Goal: Task Accomplishment & Management: Complete application form

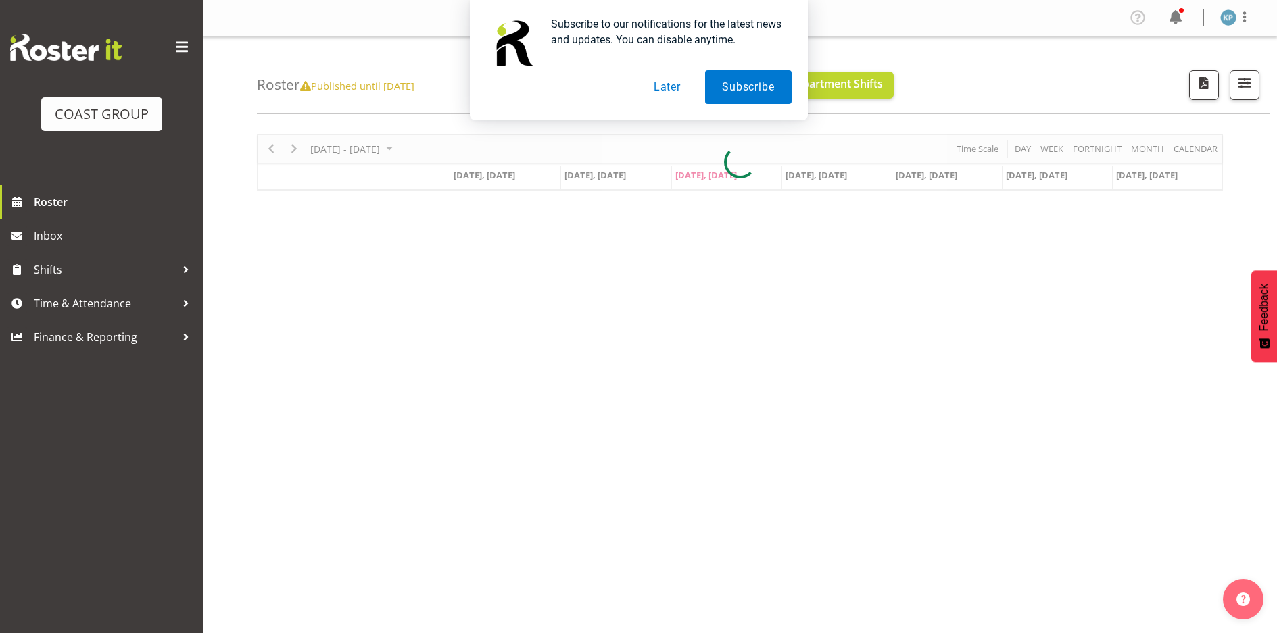
click at [669, 78] on button "Later" at bounding box center [667, 87] width 61 height 34
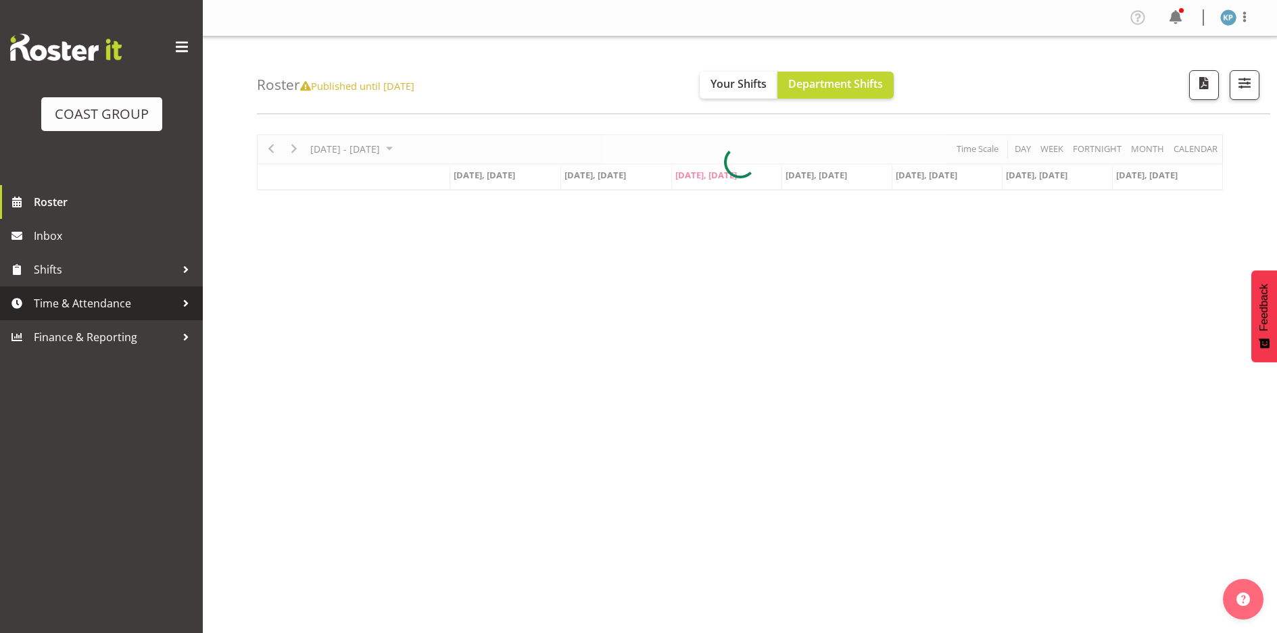
click at [75, 306] on span "Time & Attendance" at bounding box center [105, 303] width 142 height 20
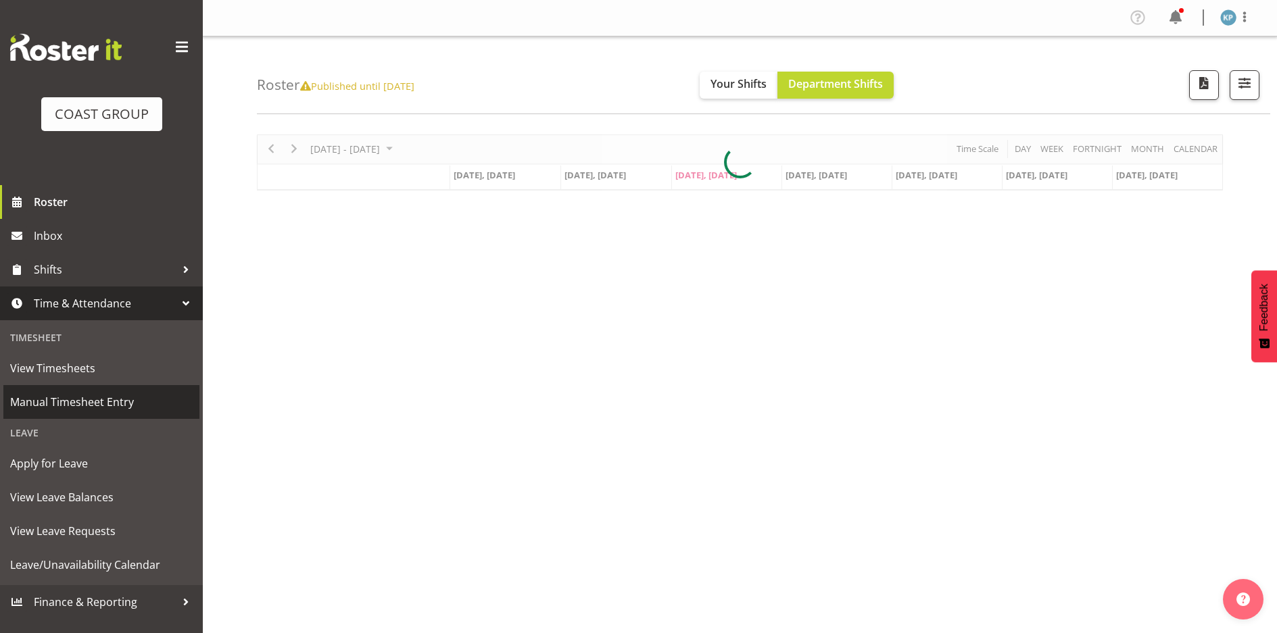
click at [99, 399] on span "Manual Timesheet Entry" at bounding box center [101, 402] width 182 height 20
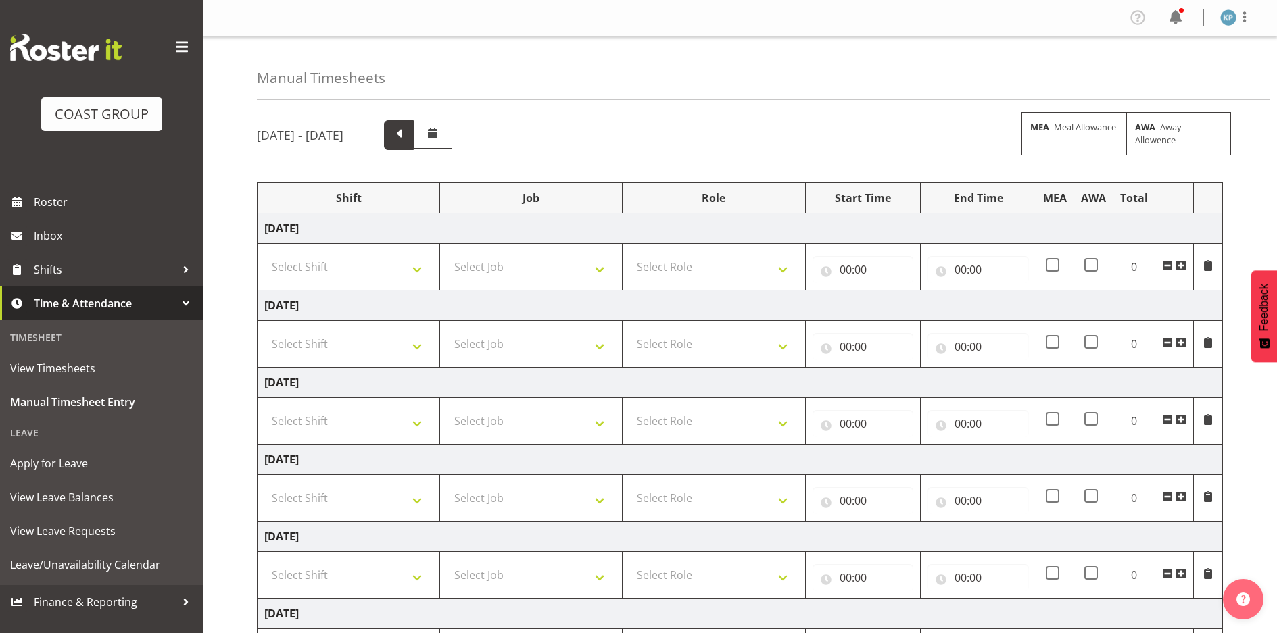
click at [408, 130] on span at bounding box center [399, 134] width 18 height 18
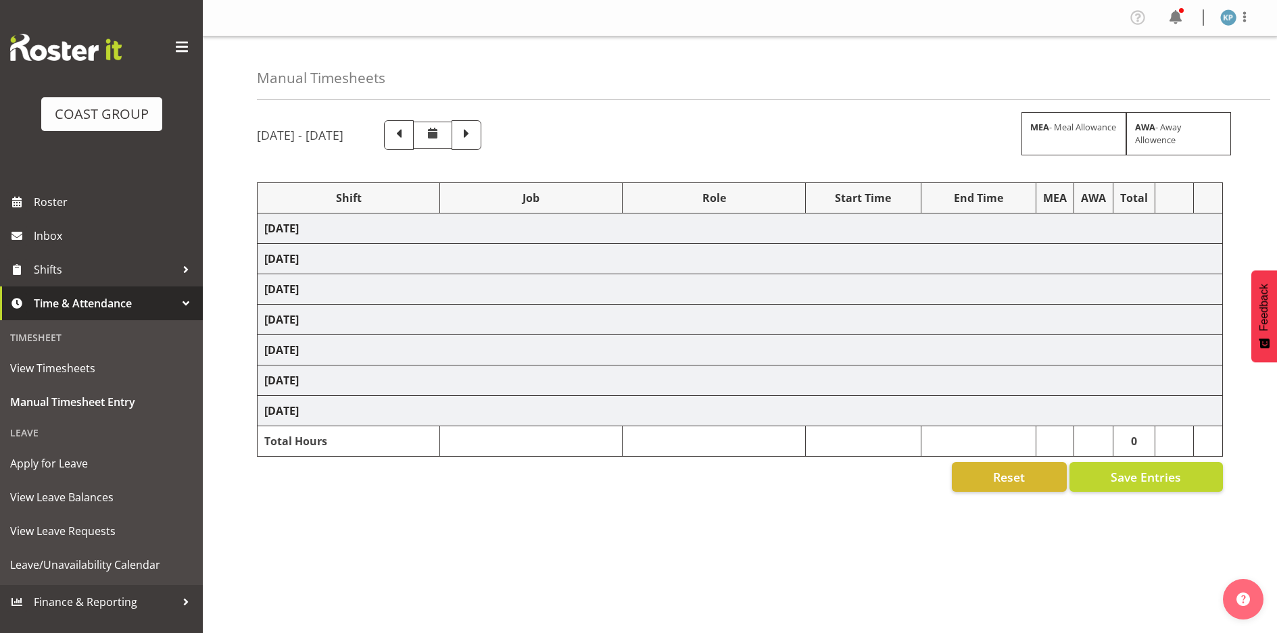
select select "18792"
select select "9466"
select select "18792"
select select "9466"
select select "18792"
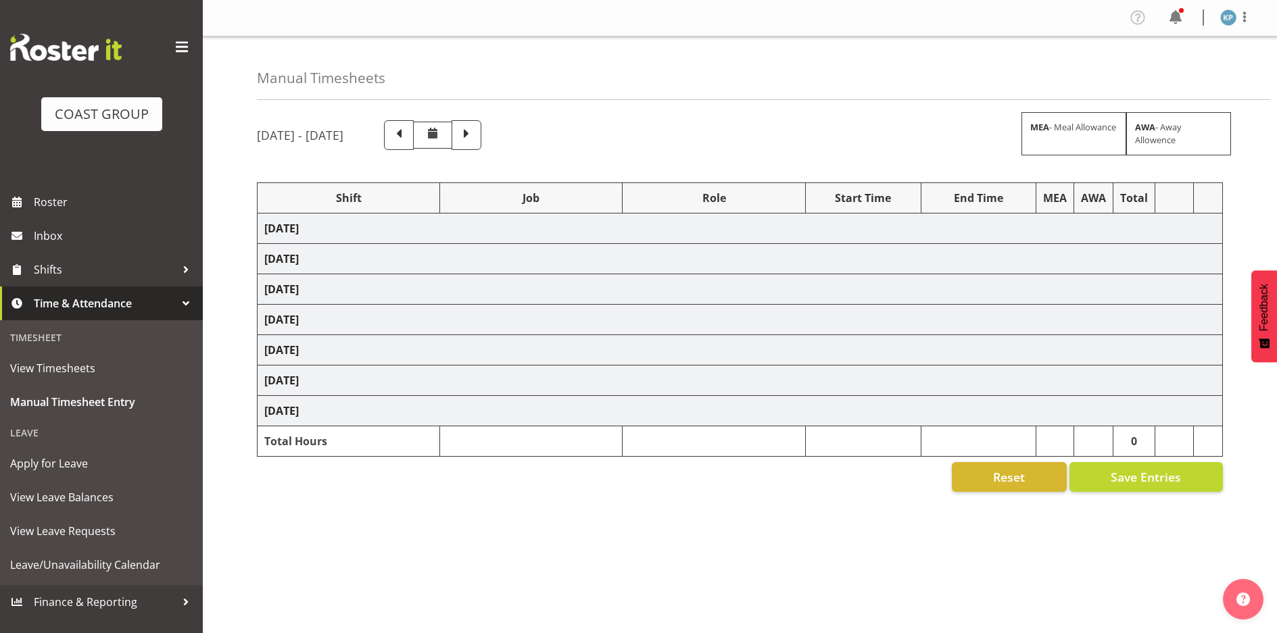
select select "9466"
select select "18792"
select select "9466"
select select "18792"
select select "9466"
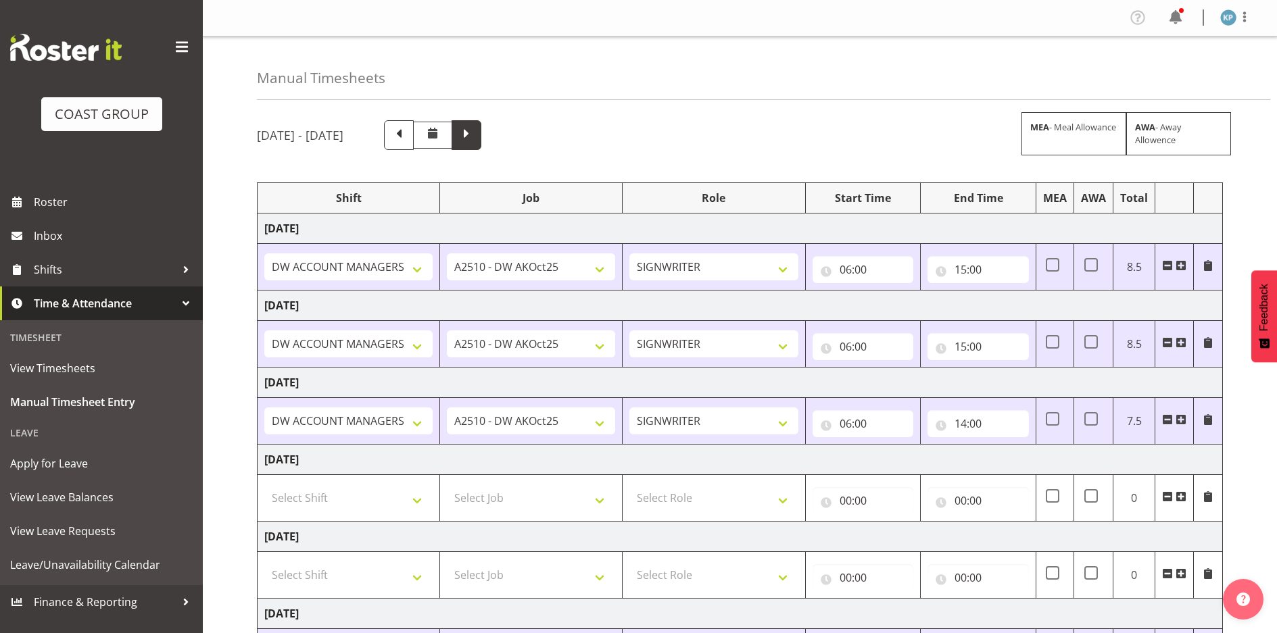
click at [475, 142] on span at bounding box center [467, 134] width 18 height 18
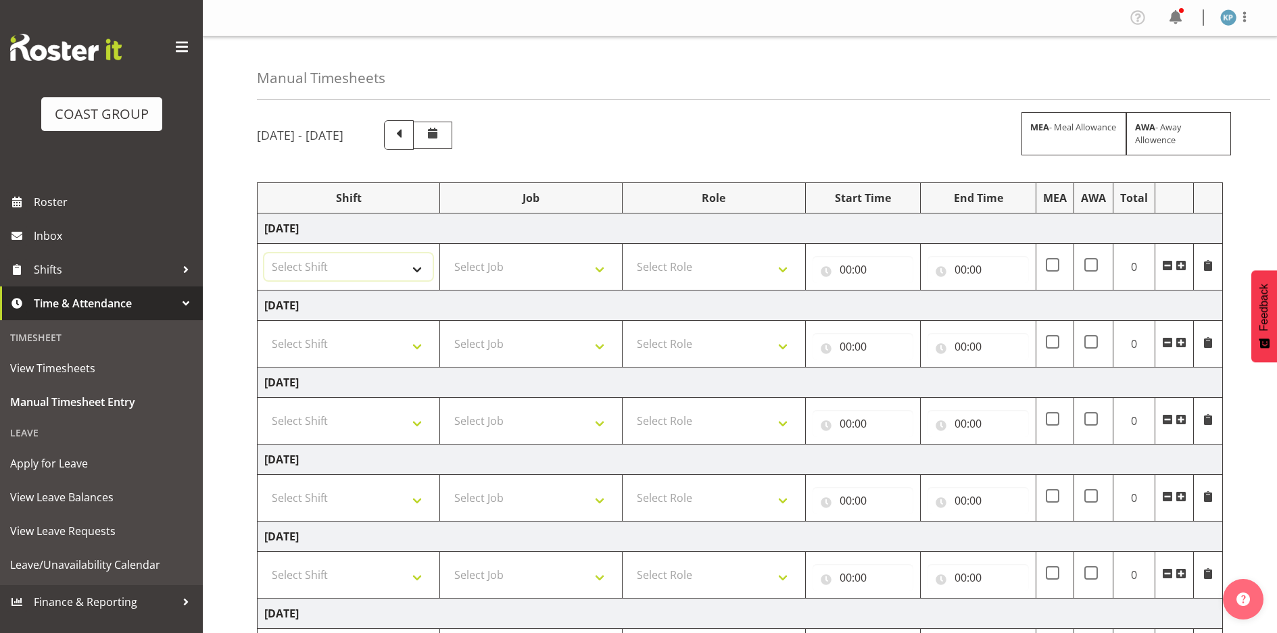
click at [338, 256] on select "Select Shift AKL SIGN ADMIN1 (LEAVE ALONE, DONT MAKE INACTIVE) DW ACCOUNT MANAG…" at bounding box center [348, 266] width 168 height 27
select select "18792"
click at [264, 253] on select "Select Shift AKL SIGN ADMIN1 (LEAVE ALONE, DONT MAKE INACTIVE) DW ACCOUNT MANAG…" at bounding box center [348, 266] width 168 height 27
click at [320, 343] on select "Select Shift AKL SIGN ADMIN1 (LEAVE ALONE, DONT MAKE INACTIVE) DW ACCOUNT MANAG…" at bounding box center [348, 344] width 168 height 27
select select "18792"
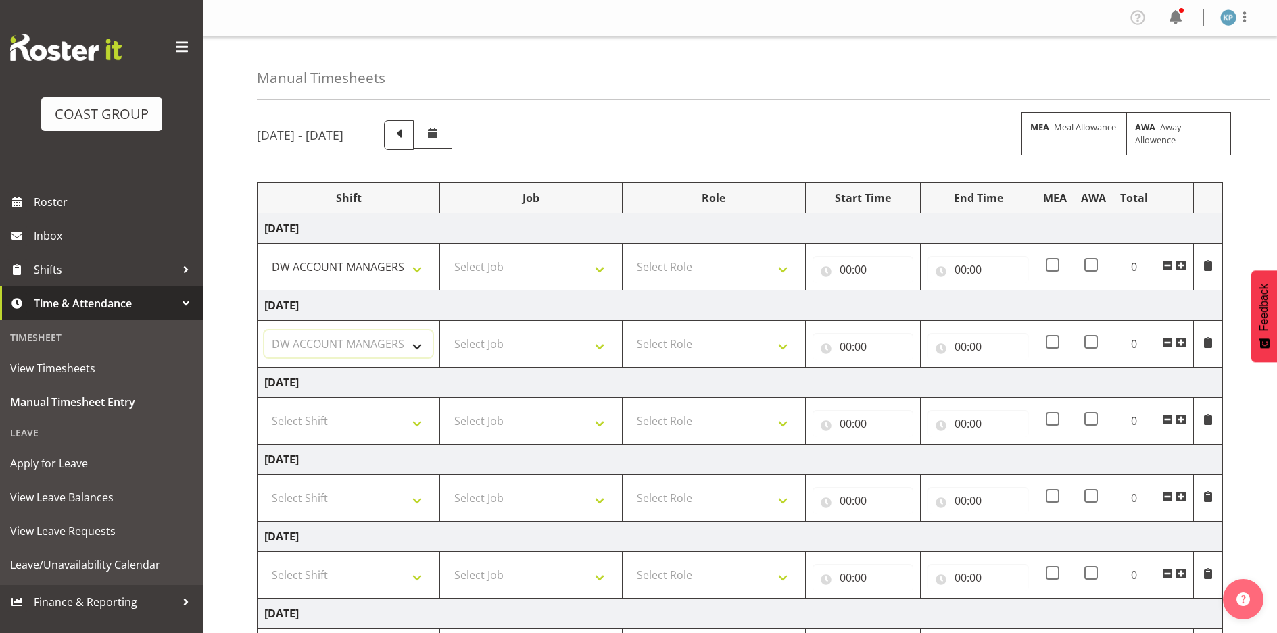
click at [264, 331] on select "Select Shift AKL SIGN ADMIN1 (LEAVE ALONE, DONT MAKE INACTIVE) DW ACCOUNT MANAG…" at bounding box center [348, 344] width 168 height 27
click at [321, 413] on select "Select Shift AKL SIGN ADMIN1 (LEAVE ALONE, DONT MAKE INACTIVE) DW ACCOUNT MANAG…" at bounding box center [348, 421] width 168 height 27
select select "18792"
click at [264, 408] on select "Select Shift AKL SIGN ADMIN1 (LEAVE ALONE, DONT MAKE INACTIVE) DW ACCOUNT MANAG…" at bounding box center [348, 421] width 168 height 27
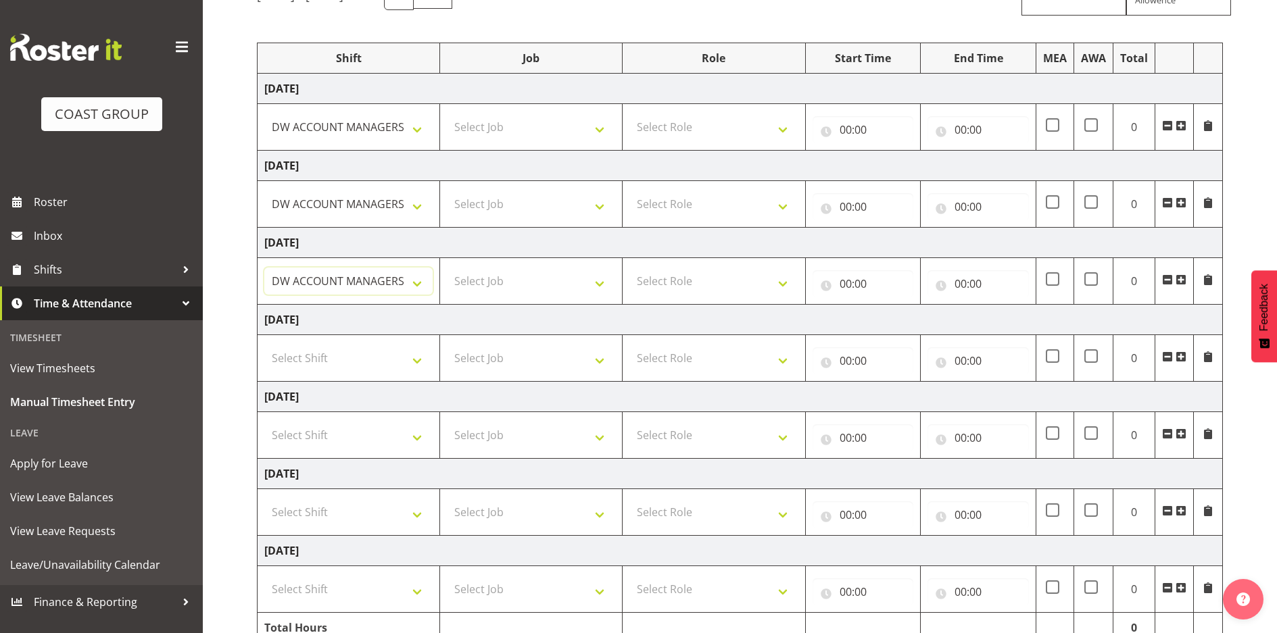
scroll to position [205, 0]
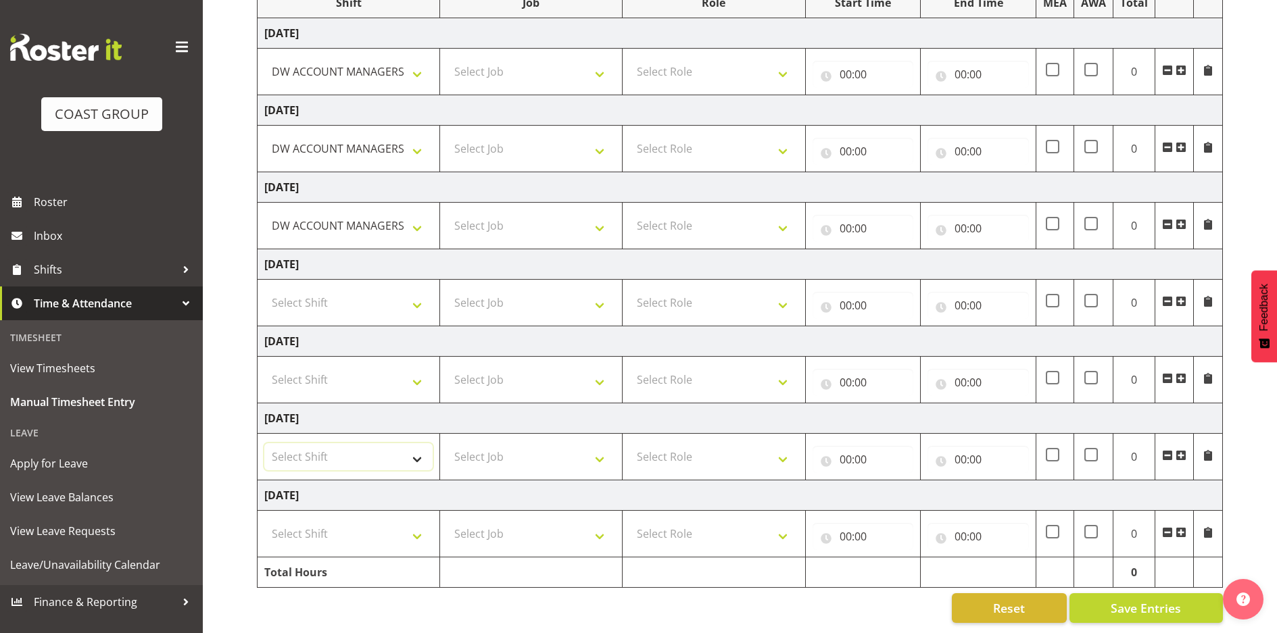
click at [312, 449] on select "Select Shift AKL SIGN ADMIN1 (LEAVE ALONE, DONT MAKE INACTIVE) DW ACCOUNT MANAG…" at bounding box center [348, 456] width 168 height 27
select select "18792"
click at [264, 443] on select "Select Shift AKL SIGN ADMIN1 (LEAVE ALONE, DONT MAKE INACTIVE) DW ACCOUNT MANAG…" at bounding box center [348, 456] width 168 height 27
click at [325, 520] on select "Select Shift AKL SIGN ADMIN1 (LEAVE ALONE, DONT MAKE INACTIVE) DW ACCOUNT MANAG…" at bounding box center [348, 533] width 168 height 27
select select "18792"
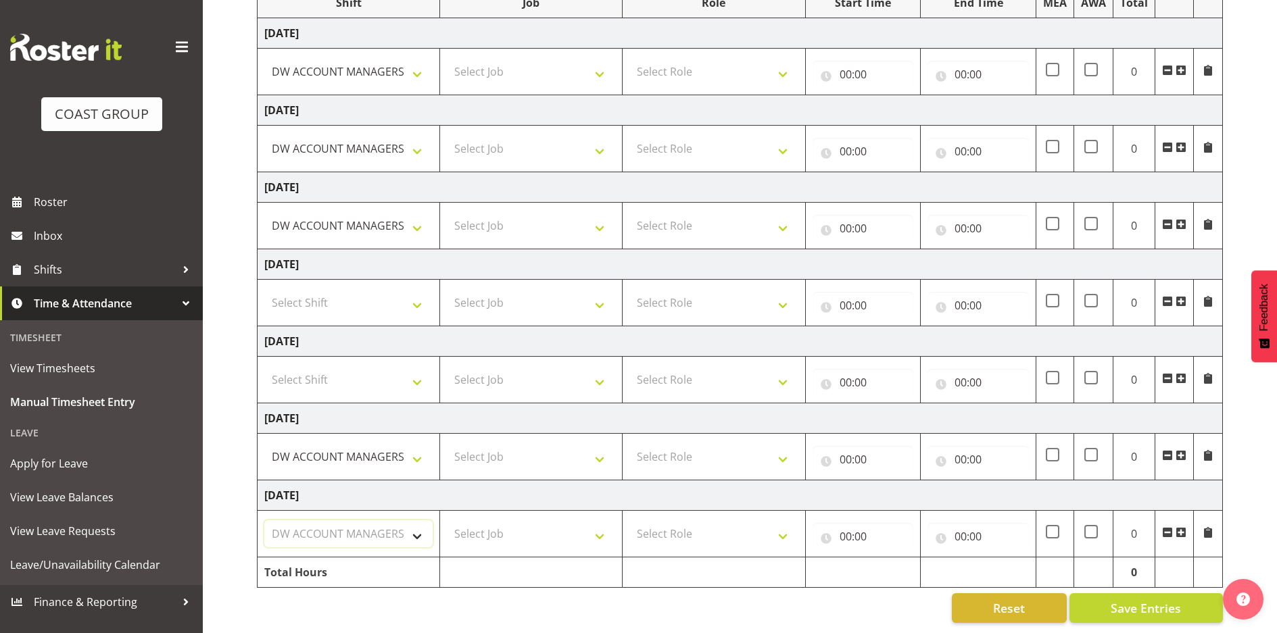
click at [264, 520] on select "Select Shift AKL SIGN ADMIN1 (LEAVE ALONE, DONT MAKE INACTIVE) DW ACCOUNT MANAG…" at bounding box center [348, 533] width 168 height 27
click at [494, 524] on select "Select Job 1 Carlton Events 1 [PERSON_NAME][GEOGRAPHIC_DATA] 1 [PERSON_NAME][GE…" at bounding box center [531, 533] width 168 height 27
select select "9466"
click at [447, 520] on select "Select Job 1 Carlton Events 1 [PERSON_NAME][GEOGRAPHIC_DATA] 1 [PERSON_NAME][GE…" at bounding box center [531, 533] width 168 height 27
click at [509, 443] on select "Select Job 1 Carlton Events 1 [PERSON_NAME][GEOGRAPHIC_DATA] 1 [PERSON_NAME][GE…" at bounding box center [531, 456] width 168 height 27
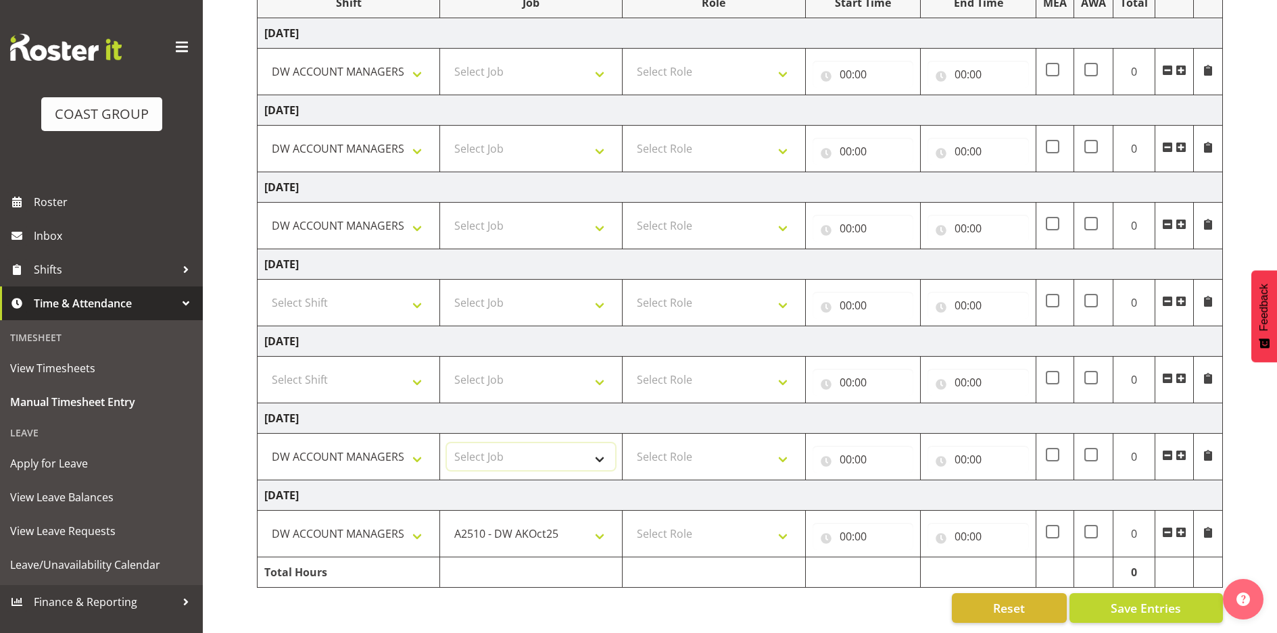
select select "9466"
click at [447, 443] on select "Select Job 1 Carlton Events 1 [PERSON_NAME][GEOGRAPHIC_DATA] 1 [PERSON_NAME][GE…" at bounding box center [531, 456] width 168 height 27
click at [481, 218] on select "Select Job 1 Carlton Events 1 [PERSON_NAME][GEOGRAPHIC_DATA] 1 [PERSON_NAME][GE…" at bounding box center [531, 225] width 168 height 27
select select "9466"
click at [447, 212] on select "Select Job 1 Carlton Events 1 [PERSON_NAME][GEOGRAPHIC_DATA] 1 [PERSON_NAME][GE…" at bounding box center [531, 225] width 168 height 27
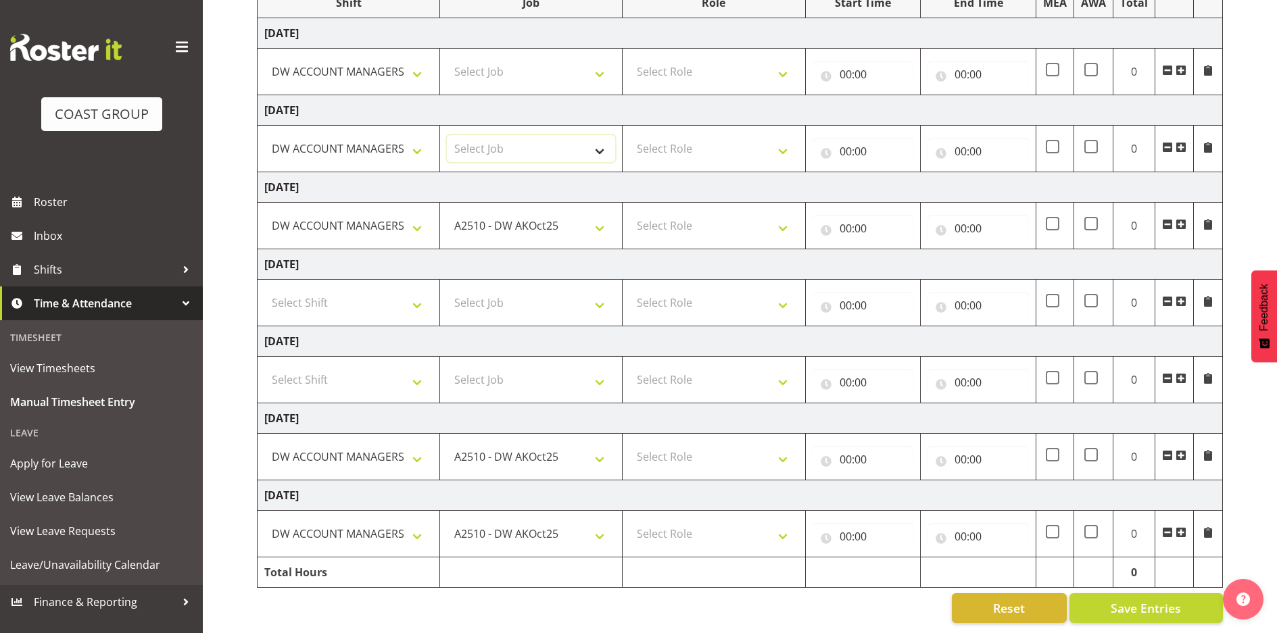
click at [481, 135] on select "Select Job 1 Carlton Events 1 [PERSON_NAME][GEOGRAPHIC_DATA] 1 [PERSON_NAME][GE…" at bounding box center [531, 148] width 168 height 27
select select "9466"
click at [447, 135] on select "Select Job 1 Carlton Events 1 [PERSON_NAME][GEOGRAPHIC_DATA] 1 [PERSON_NAME][GE…" at bounding box center [531, 148] width 168 height 27
click at [506, 58] on select "Select Job 1 Carlton Events 1 [PERSON_NAME][GEOGRAPHIC_DATA] 1 [PERSON_NAME][GE…" at bounding box center [531, 71] width 168 height 27
select select "9466"
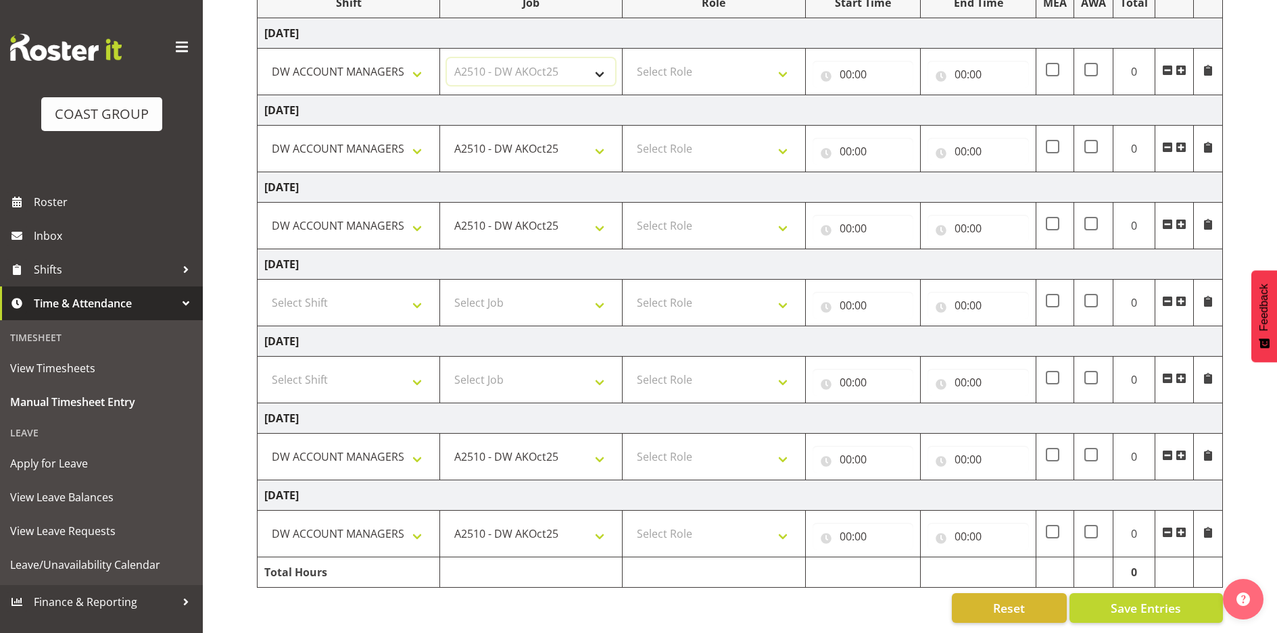
click at [447, 58] on select "Select Job 1 Carlton Events 1 [PERSON_NAME][GEOGRAPHIC_DATA] 1 [PERSON_NAME][GE…" at bounding box center [531, 71] width 168 height 27
drag, startPoint x: 659, startPoint y: 55, endPoint x: 661, endPoint y: 74, distance: 19.7
click at [659, 58] on select "Select Role SIGNWRITER Signwriter" at bounding box center [713, 71] width 168 height 27
select select "217"
click at [629, 58] on select "Select Role SIGNWRITER Signwriter" at bounding box center [713, 71] width 168 height 27
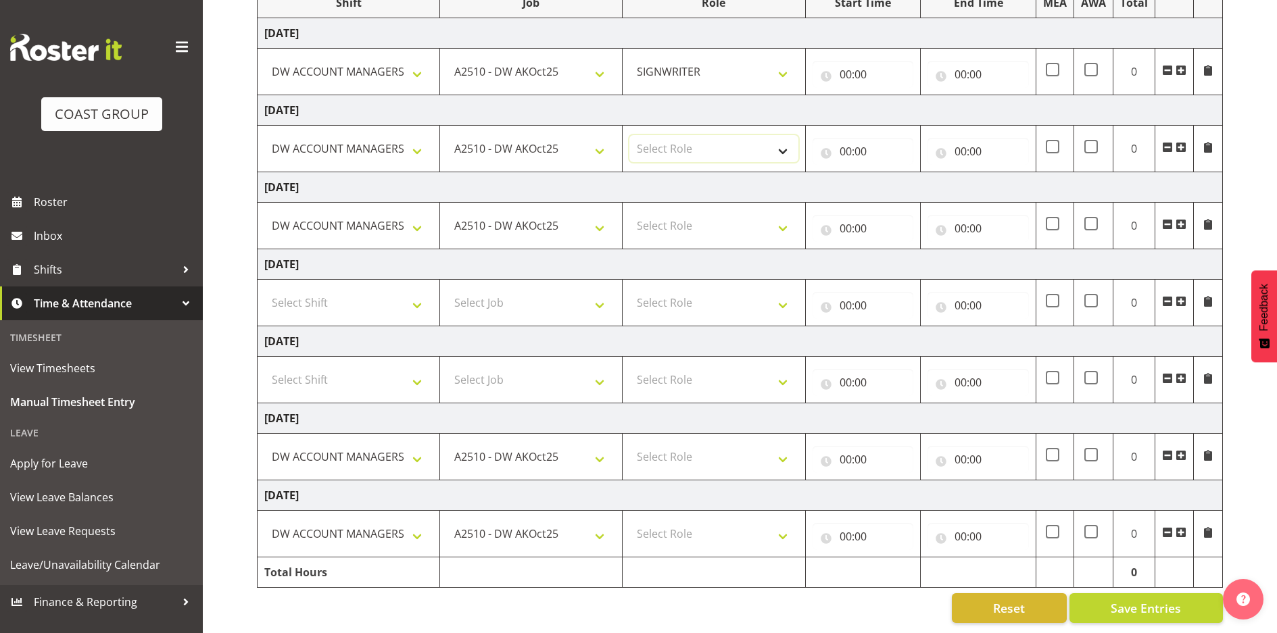
click at [670, 135] on select "Select Role SIGNWRITER Signwriter" at bounding box center [713, 148] width 168 height 27
select select "217"
click at [629, 135] on select "Select Role SIGNWRITER Signwriter" at bounding box center [713, 148] width 168 height 27
click at [658, 217] on select "Select Role SIGNWRITER Signwriter" at bounding box center [713, 225] width 168 height 27
select select "217"
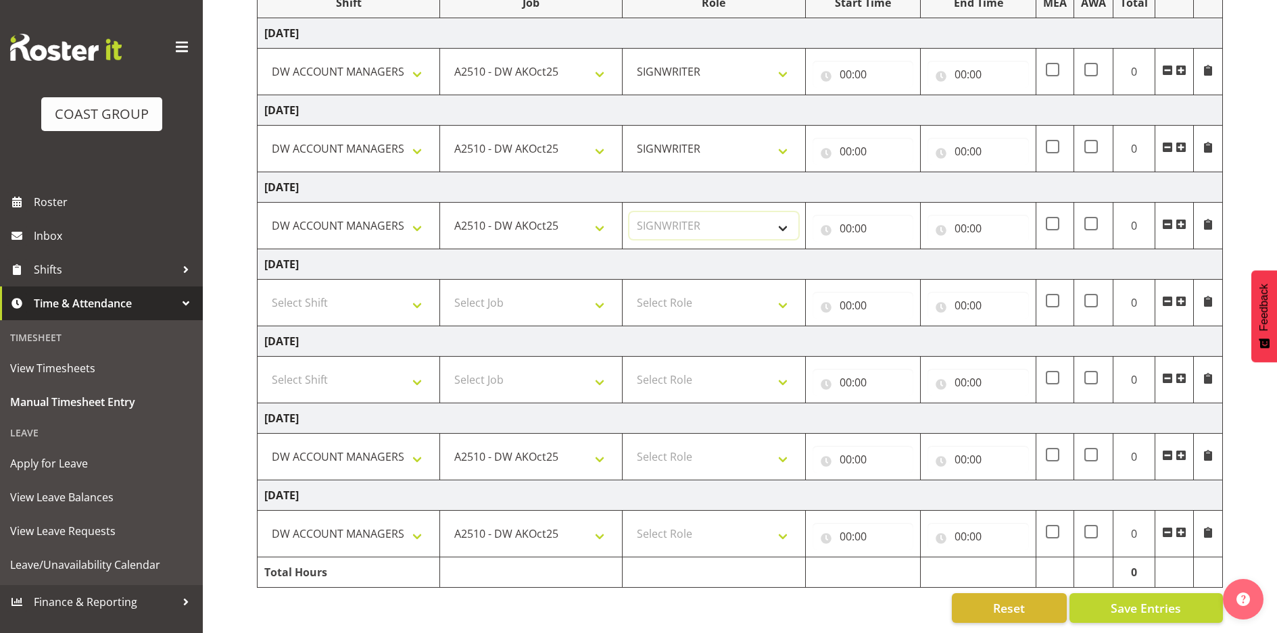
click at [629, 212] on select "Select Role SIGNWRITER Signwriter" at bounding box center [713, 225] width 168 height 27
click at [674, 447] on select "Select Role SIGNWRITER Signwriter" at bounding box center [713, 456] width 168 height 27
select select "217"
click at [629, 443] on select "Select Role SIGNWRITER Signwriter" at bounding box center [713, 456] width 168 height 27
click at [669, 522] on select "Select Role SIGNWRITER Signwriter" at bounding box center [713, 533] width 168 height 27
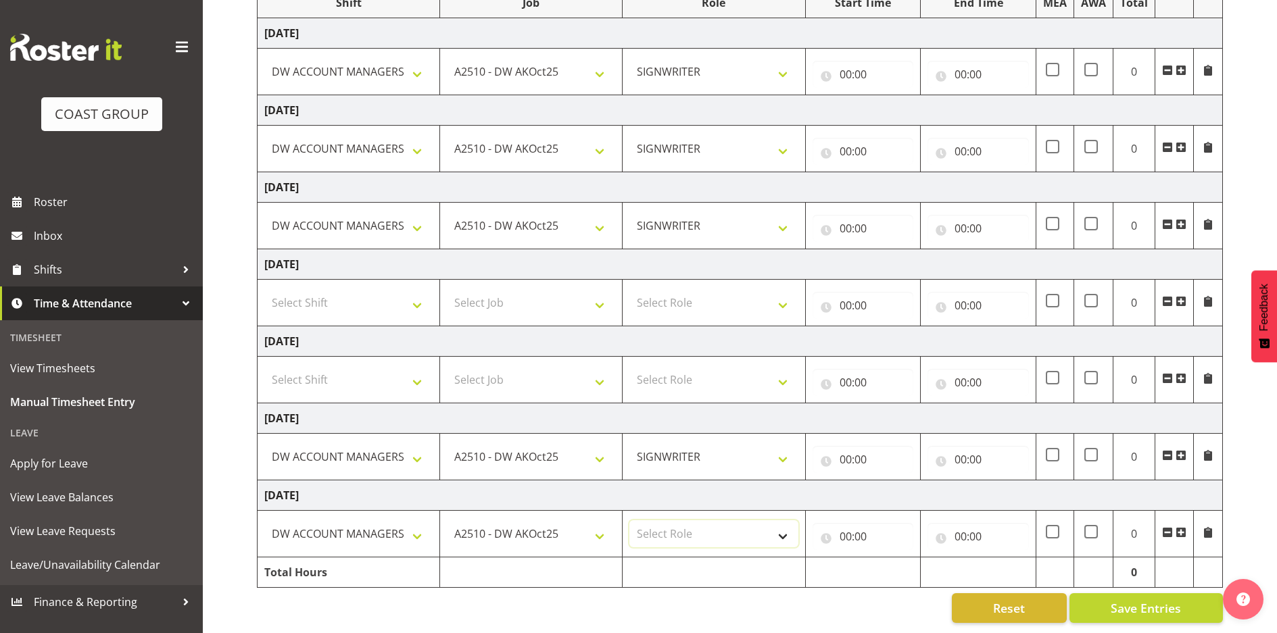
select select "217"
click at [629, 520] on select "Select Role SIGNWRITER Signwriter" at bounding box center [713, 533] width 168 height 27
click at [844, 526] on input "00:00" at bounding box center [862, 536] width 101 height 27
click at [900, 560] on select "00 01 02 03 04 05 06 07 08 09 10 11 12 13 14 15 16 17 18 19 20 21 22 23" at bounding box center [904, 571] width 30 height 27
select select "6"
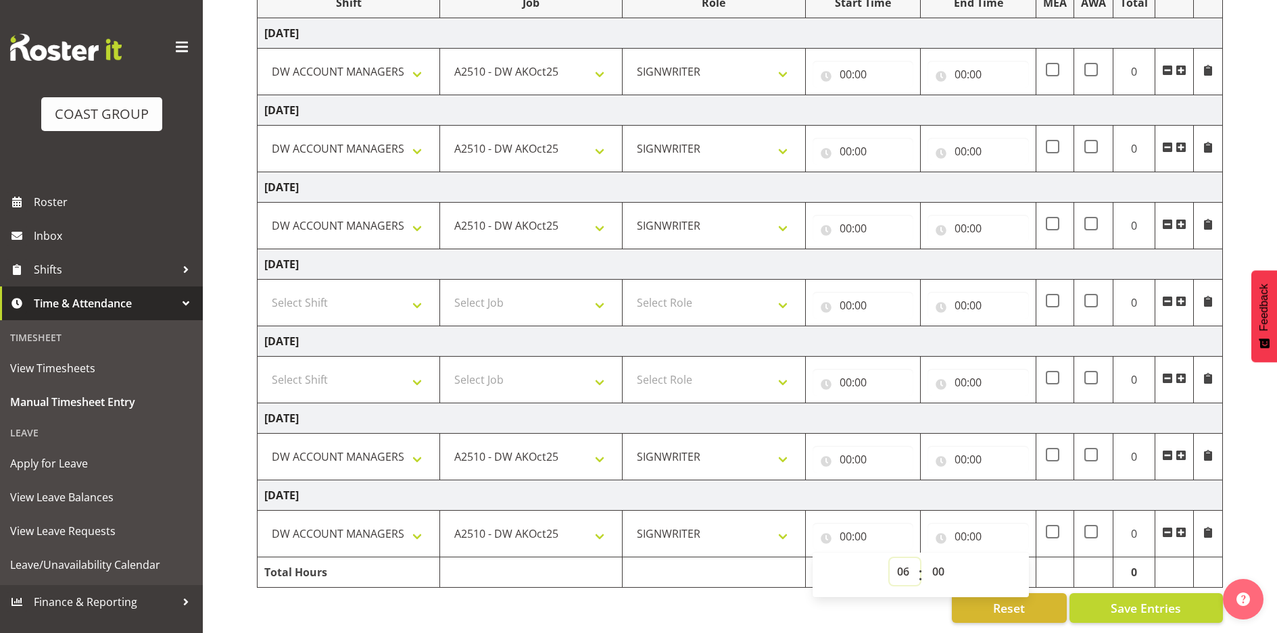
click at [889, 558] on select "00 01 02 03 04 05 06 07 08 09 10 11 12 13 14 15 16 17 18 19 20 21 22 23" at bounding box center [904, 571] width 30 height 27
type input "06:00"
click at [844, 447] on input "00:00" at bounding box center [862, 459] width 101 height 27
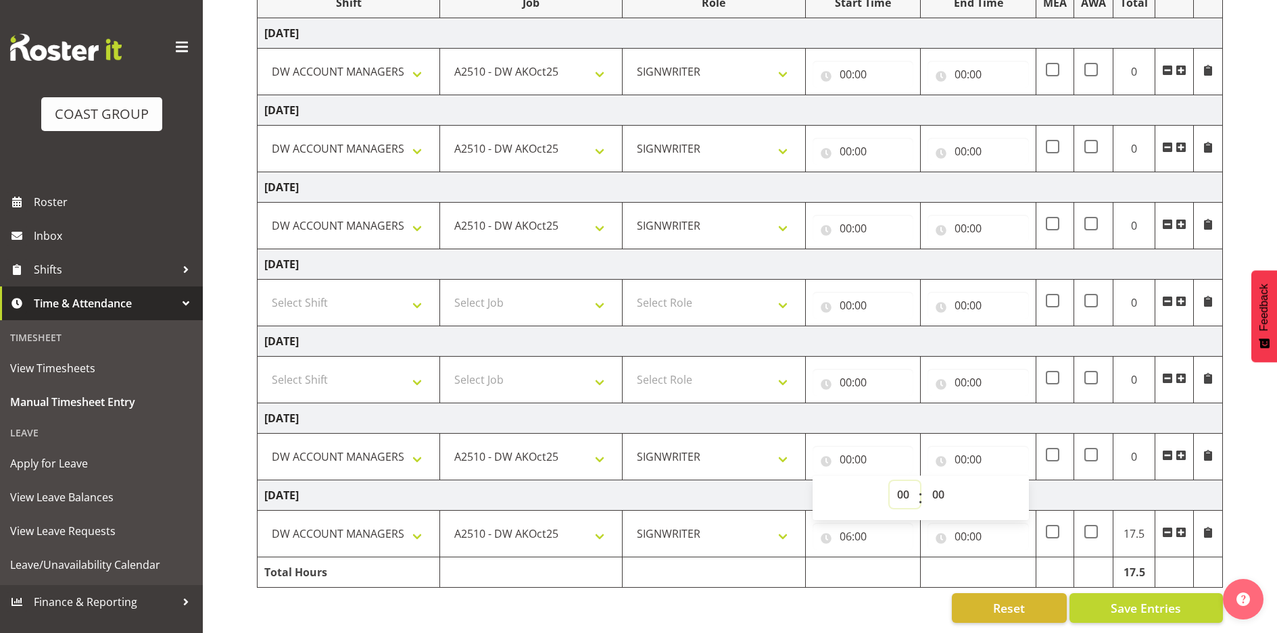
click at [904, 485] on select "00 01 02 03 04 05 06 07 08 09 10 11 12 13 14 15 16 17 18 19 20 21 22 23" at bounding box center [904, 494] width 30 height 27
select select "6"
click at [889, 481] on select "00 01 02 03 04 05 06 07 08 09 10 11 12 13 14 15 16 17 18 19 20 21 22 23" at bounding box center [904, 494] width 30 height 27
type input "06:00"
click at [848, 375] on input "00:00" at bounding box center [862, 382] width 101 height 27
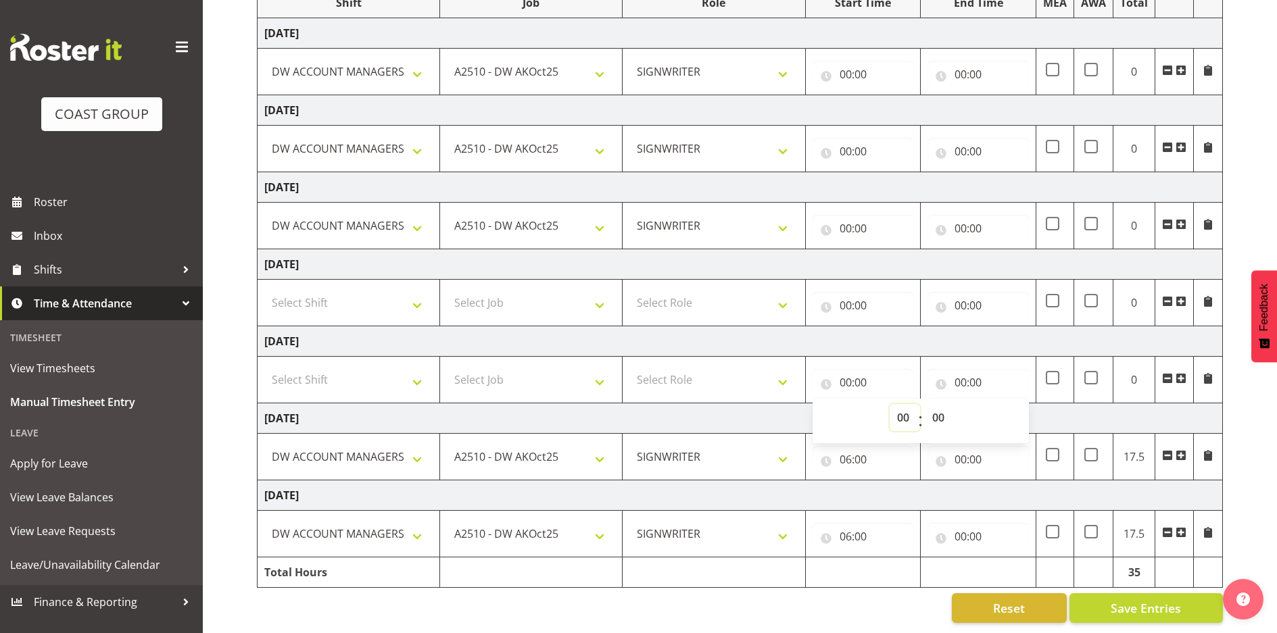
click at [899, 407] on select "00 01 02 03 04 05 06 07 08 09 10 11 12 13 14 15 16 17 18 19 20 21 22 23" at bounding box center [904, 417] width 30 height 27
select select "6"
click at [889, 404] on select "00 01 02 03 04 05 06 07 08 09 10 11 12 13 14 15 16 17 18 19 20 21 22 23" at bounding box center [904, 417] width 30 height 27
type input "06:00"
click at [900, 406] on select "00 01 02 03 04 05 06 07 08 09 10 11 12 13 14 15 16 17 18 19 20 21 22 23" at bounding box center [904, 417] width 30 height 27
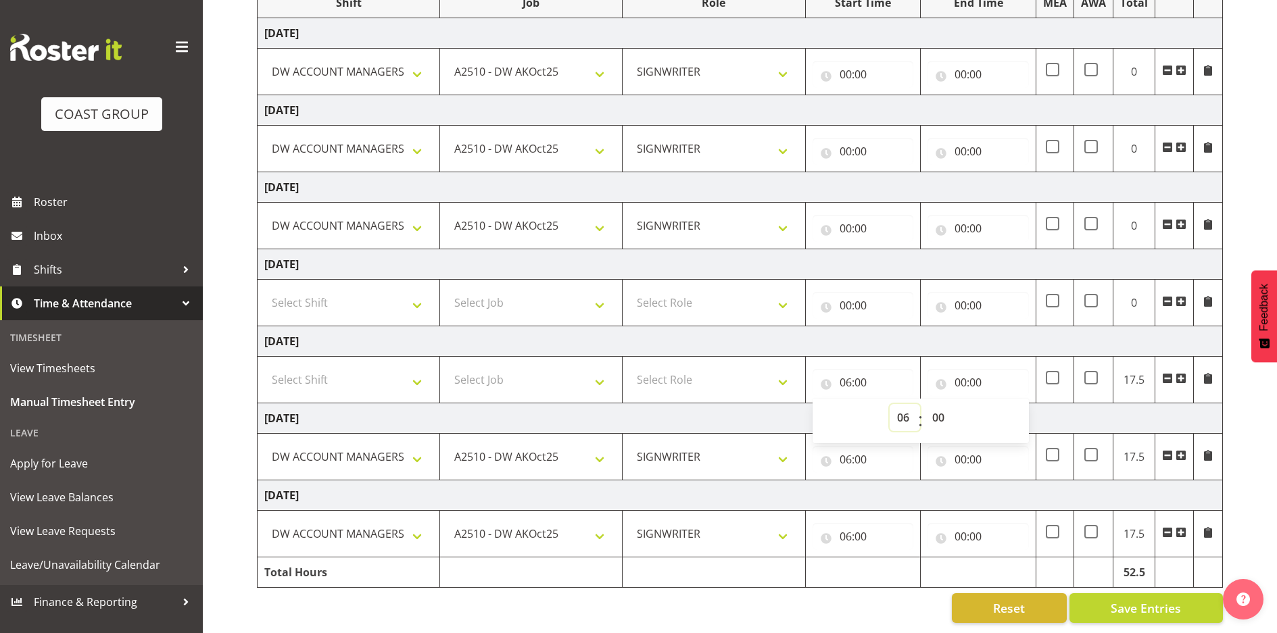
select select "0"
click at [889, 404] on select "00 01 02 03 04 05 06 07 08 09 10 11 12 13 14 15 16 17 18 19 20 21 22 23" at bounding box center [904, 417] width 30 height 27
type input "00:00"
click at [846, 331] on td "[DATE]" at bounding box center [740, 341] width 965 height 30
click at [847, 215] on input "00:00" at bounding box center [862, 228] width 101 height 27
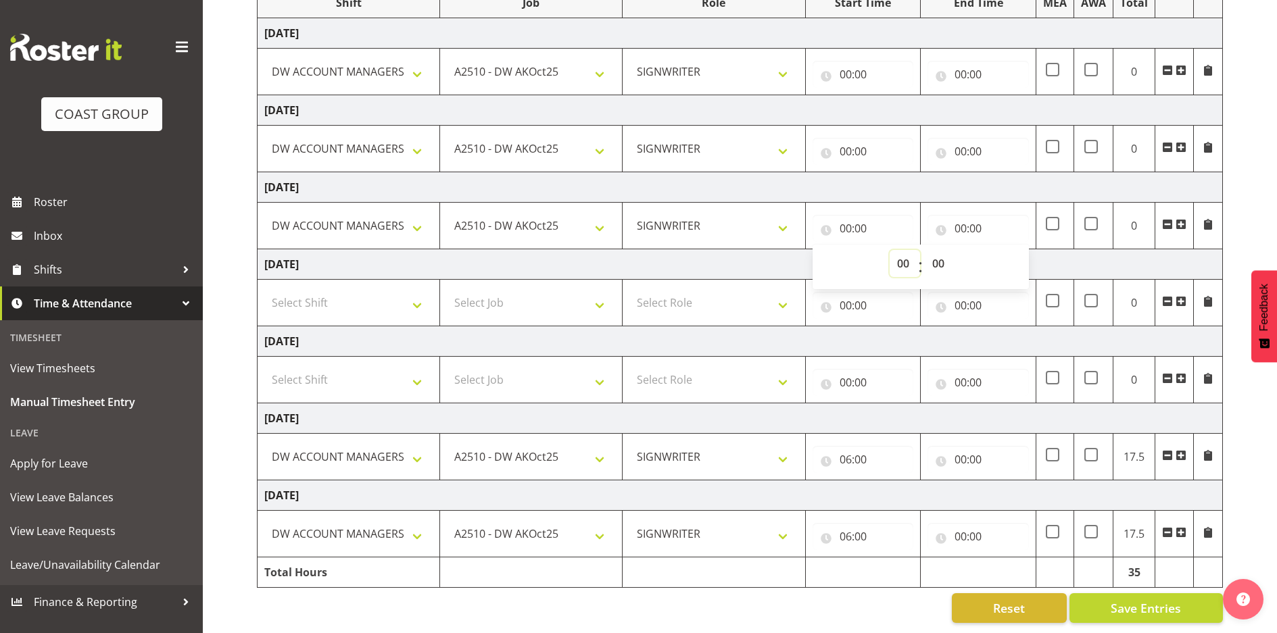
click at [900, 251] on select "00 01 02 03 04 05 06 07 08 09 10 11 12 13 14 15 16 17 18 19 20 21 22 23" at bounding box center [904, 263] width 30 height 27
select select "6"
click at [889, 250] on select "00 01 02 03 04 05 06 07 08 09 10 11 12 13 14 15 16 17 18 19 20 21 22 23" at bounding box center [904, 263] width 30 height 27
type input "06:00"
click at [846, 143] on input "00:00" at bounding box center [862, 151] width 101 height 27
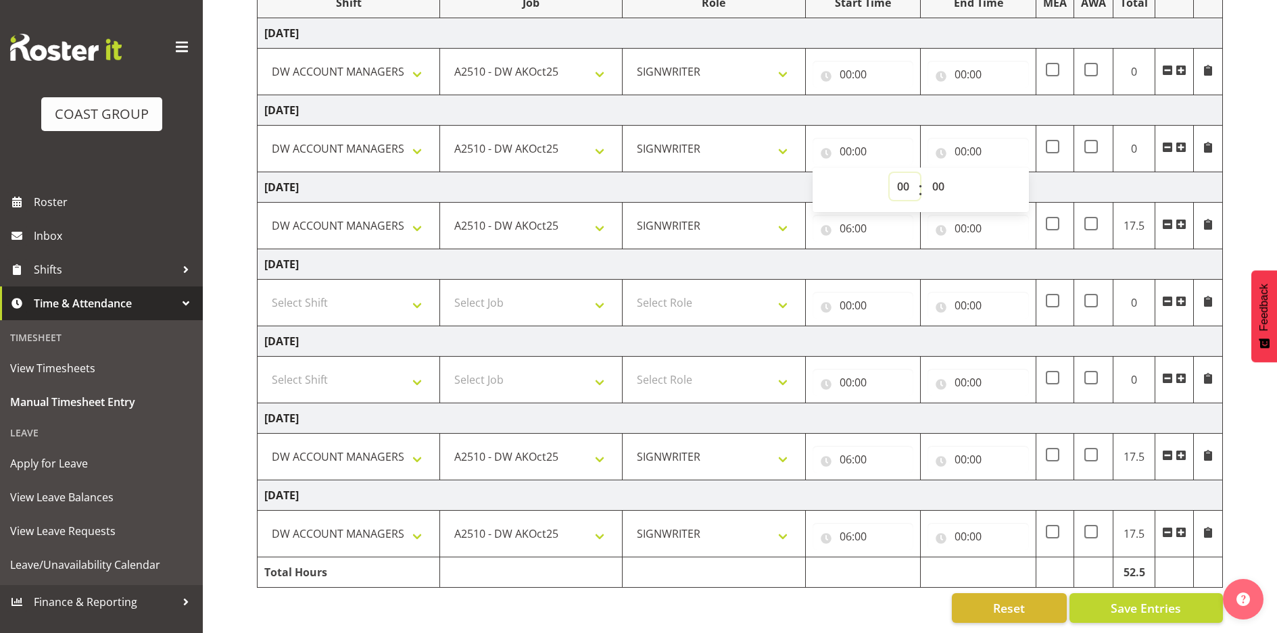
click at [906, 175] on select "00 01 02 03 04 05 06 07 08 09 10 11 12 13 14 15 16 17 18 19 20 21 22 23" at bounding box center [904, 186] width 30 height 27
select select "6"
click at [889, 173] on select "00 01 02 03 04 05 06 07 08 09 10 11 12 13 14 15 16 17 18 19 20 21 22 23" at bounding box center [904, 186] width 30 height 27
type input "06:00"
click at [844, 62] on input "00:00" at bounding box center [862, 74] width 101 height 27
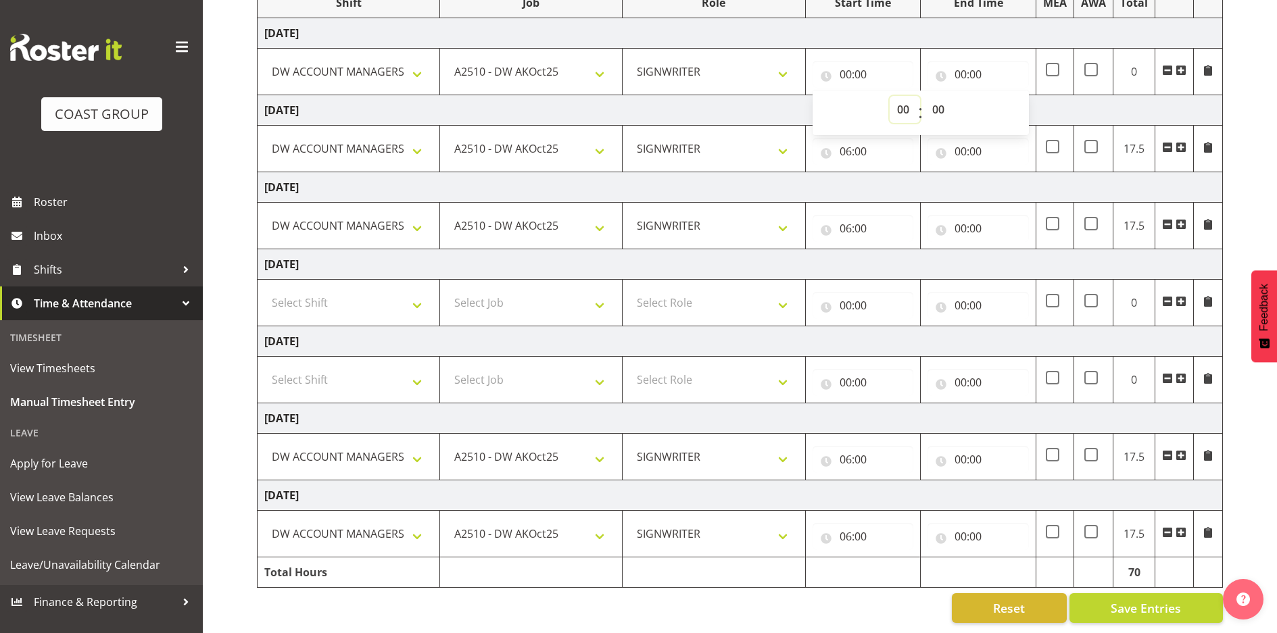
click at [902, 99] on select "00 01 02 03 04 05 06 07 08 09 10 11 12 13 14 15 16 17 18 19 20 21 22 23" at bounding box center [904, 109] width 30 height 27
select select "6"
click at [889, 96] on select "00 01 02 03 04 05 06 07 08 09 10 11 12 13 14 15 16 17 18 19 20 21 22 23" at bounding box center [904, 109] width 30 height 27
type input "06:00"
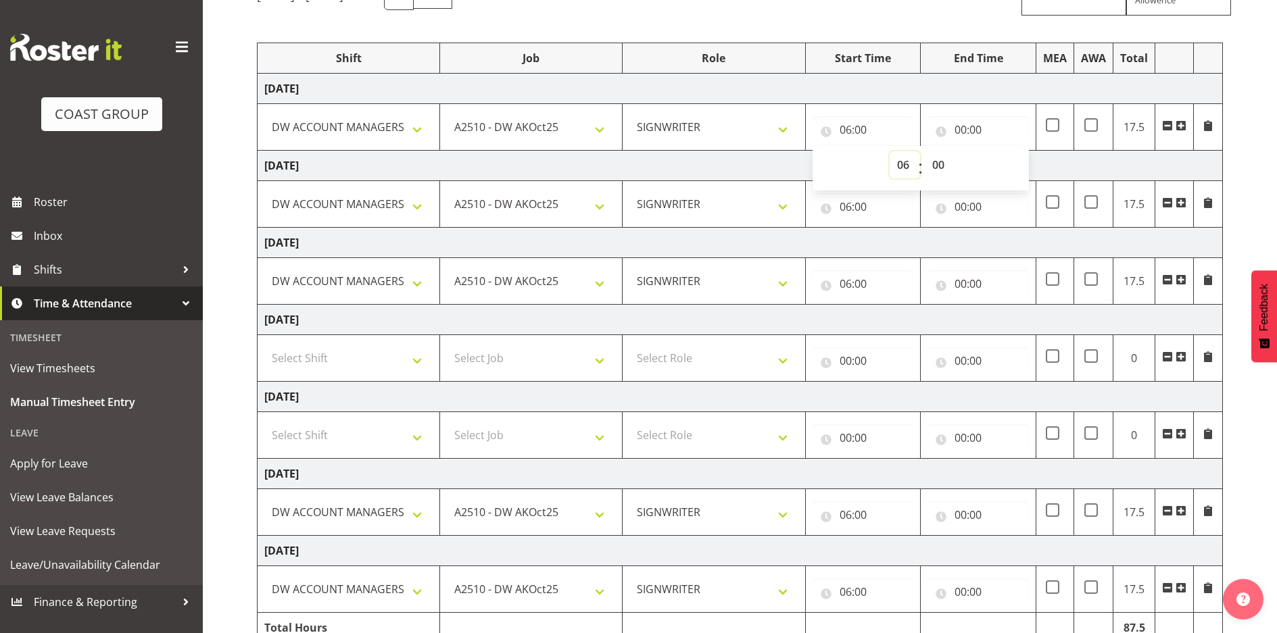
scroll to position [138, 0]
click at [766, 166] on td "[DATE]" at bounding box center [740, 168] width 965 height 30
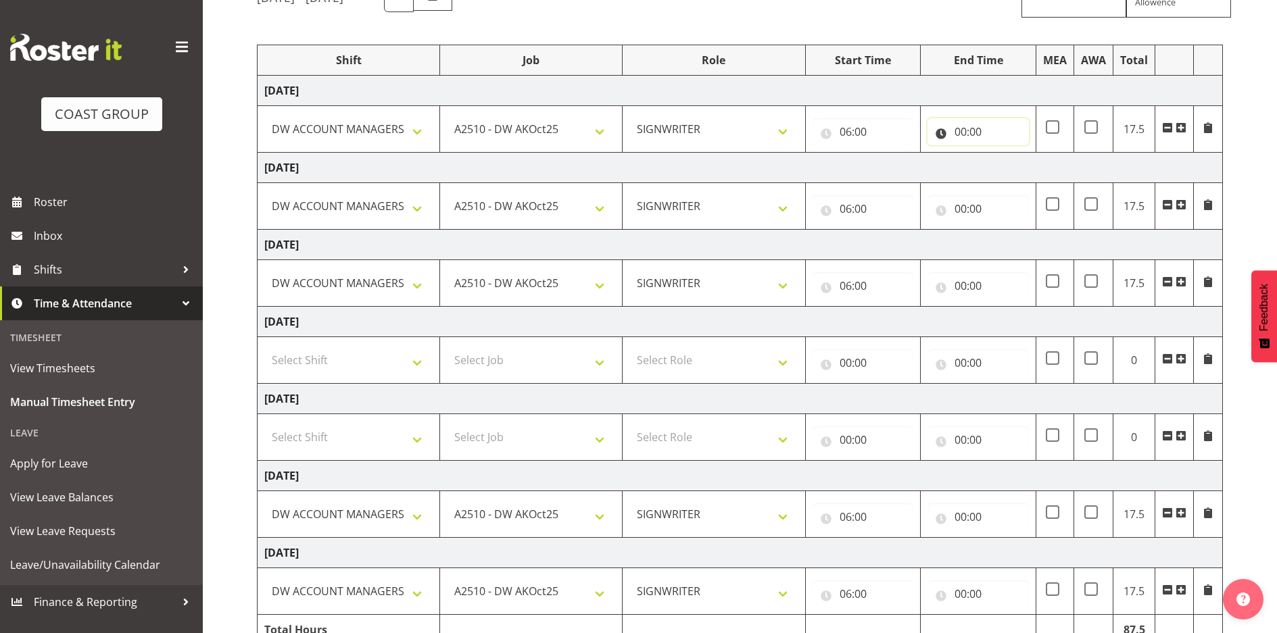
click at [958, 130] on input "00:00" at bounding box center [977, 131] width 101 height 27
click at [1018, 166] on select "00 01 02 03 04 05 06 07 08 09 10 11 12 13 14 15 16 17 18 19 20 21 22 23" at bounding box center [1019, 166] width 30 height 27
select select "15"
click at [1004, 153] on select "00 01 02 03 04 05 06 07 08 09 10 11 12 13 14 15 16 17 18 19 20 21 22 23" at bounding box center [1019, 166] width 30 height 27
type input "15:00"
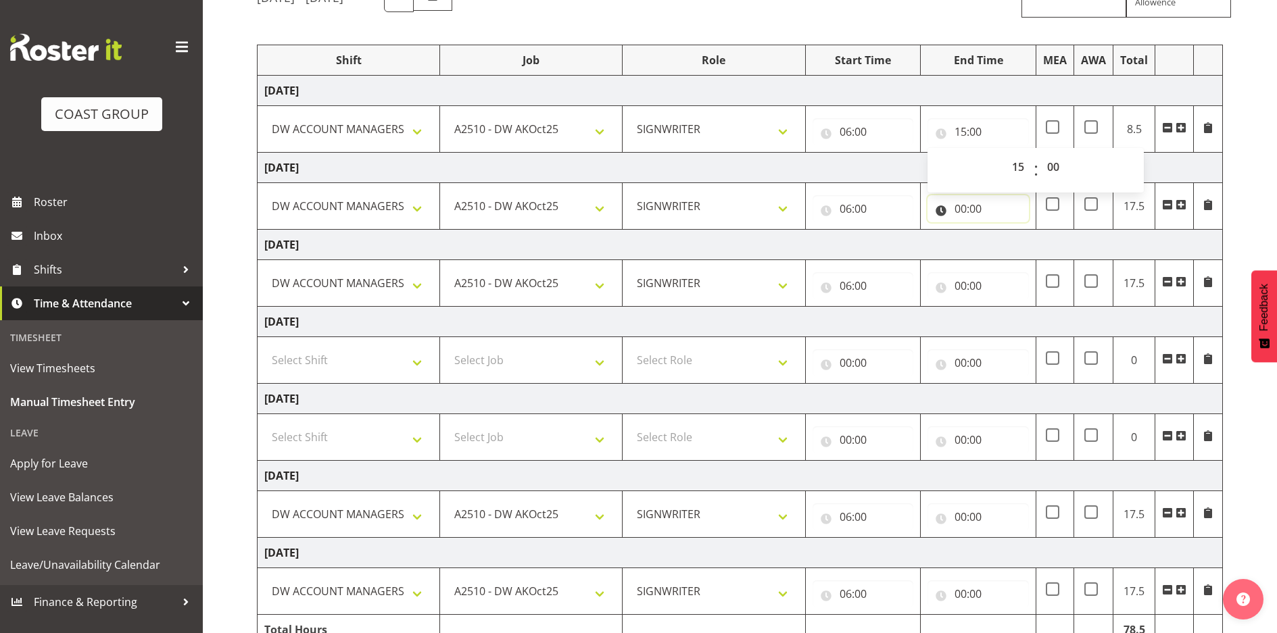
click at [958, 207] on input "00:00" at bounding box center [977, 208] width 101 height 27
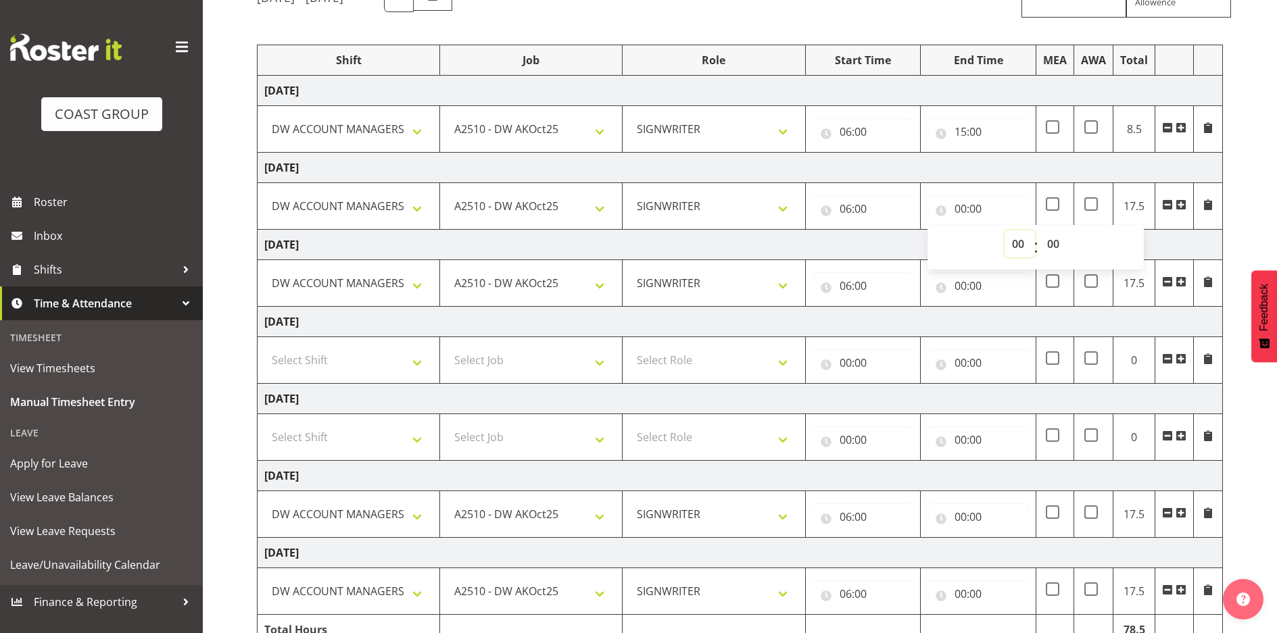
click at [1022, 247] on select "00 01 02 03 04 05 06 07 08 09 10 11 12 13 14 15 16 17 18 19 20 21 22 23" at bounding box center [1019, 243] width 30 height 27
select select "15"
click at [1004, 230] on select "00 01 02 03 04 05 06 07 08 09 10 11 12 13 14 15 16 17 18 19 20 21 22 23" at bounding box center [1019, 243] width 30 height 27
type input "15:00"
click at [967, 318] on td "[DATE]" at bounding box center [740, 322] width 965 height 30
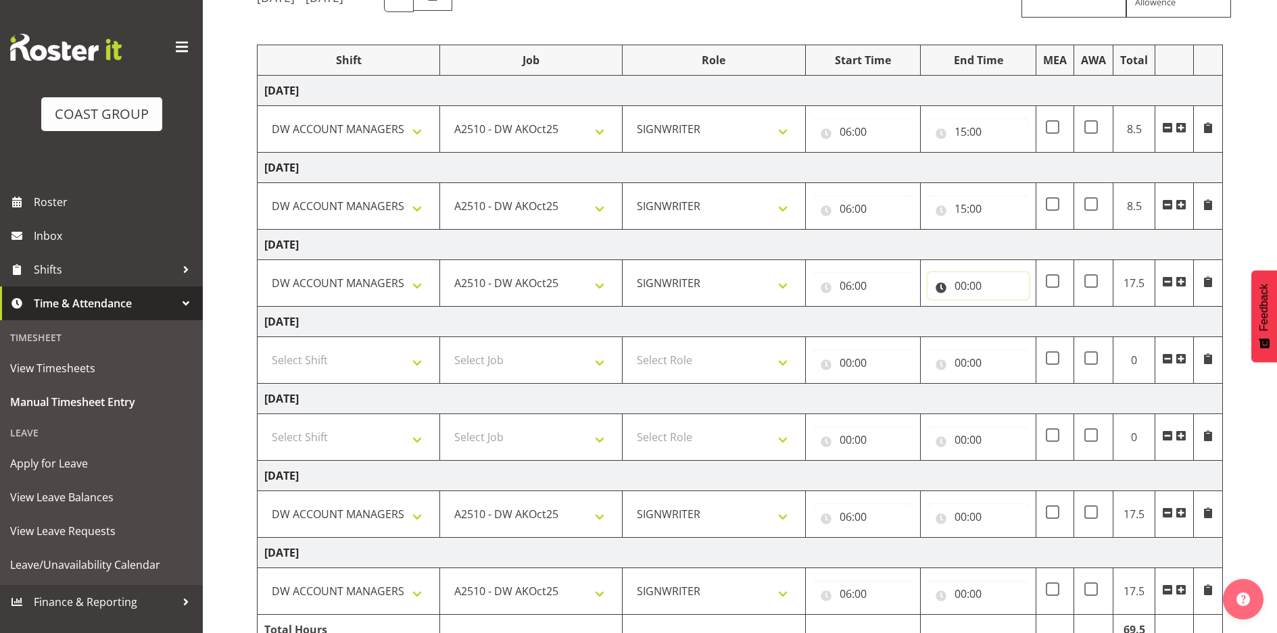
click at [962, 284] on input "00:00" at bounding box center [977, 285] width 101 height 27
click at [1020, 318] on select "00 01 02 03 04 05 06 07 08 09 10 11 12 13 14 15 16 17 18 19 20 21 22 23" at bounding box center [1019, 321] width 30 height 27
select select "15"
click at [1004, 308] on select "00 01 02 03 04 05 06 07 08 09 10 11 12 13 14 15 16 17 18 19 20 21 22 23" at bounding box center [1019, 321] width 30 height 27
type input "15:00"
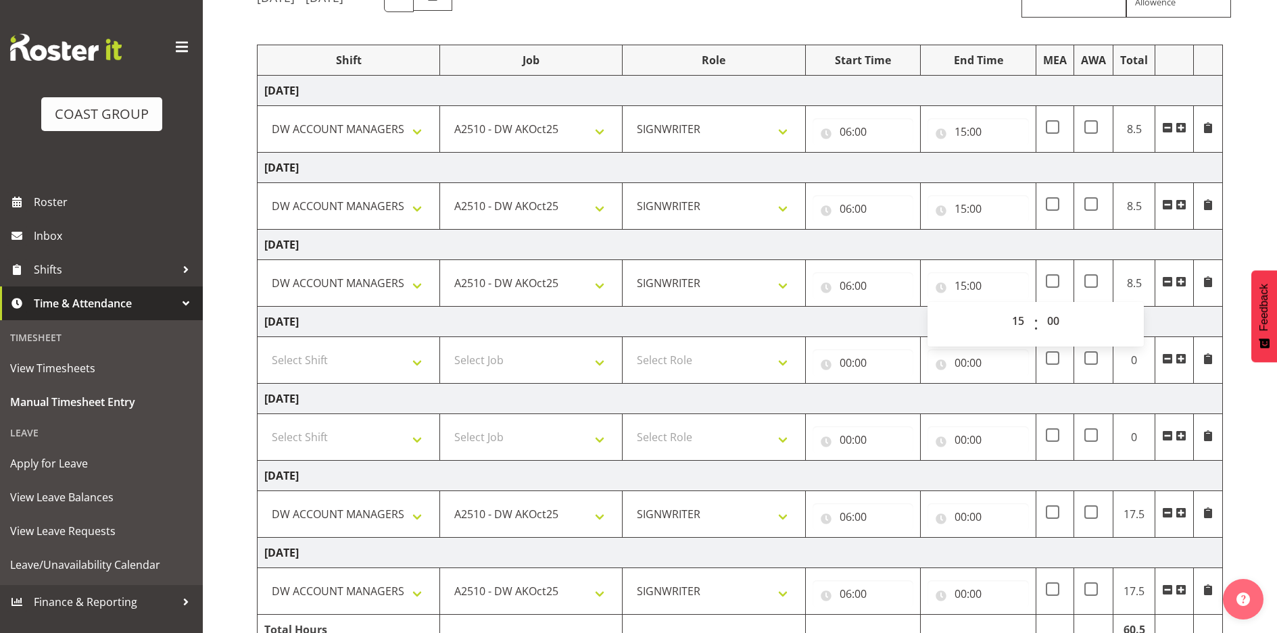
click at [885, 326] on td "[DATE]" at bounding box center [740, 322] width 965 height 30
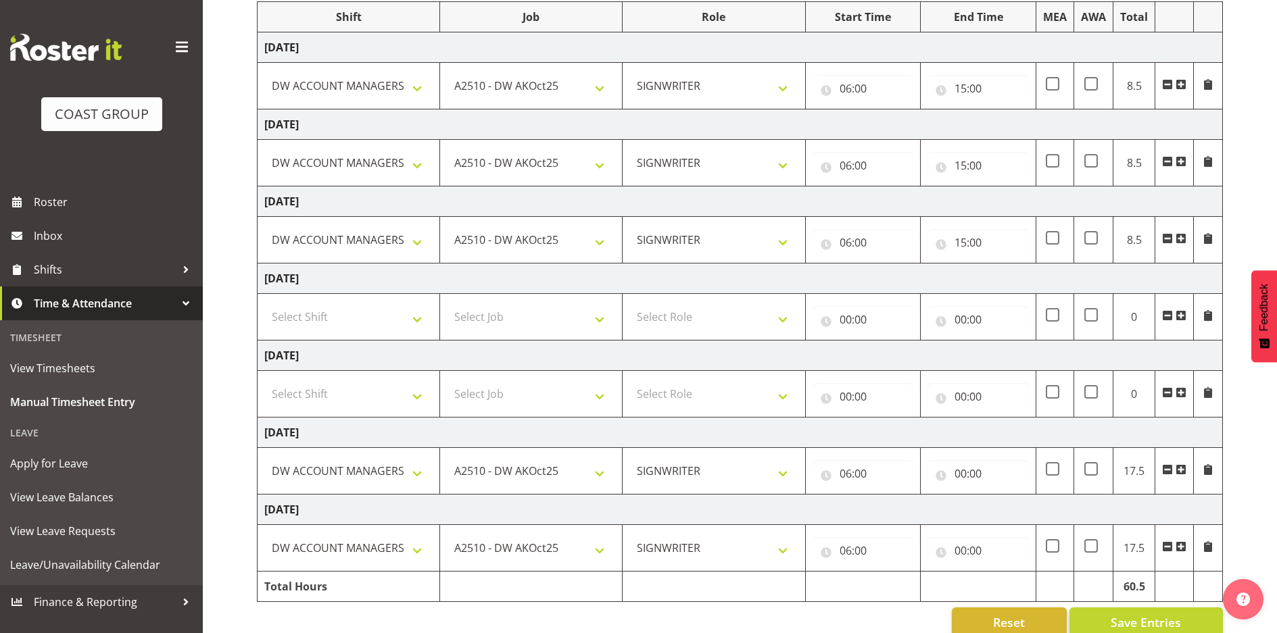
scroll to position [205, 0]
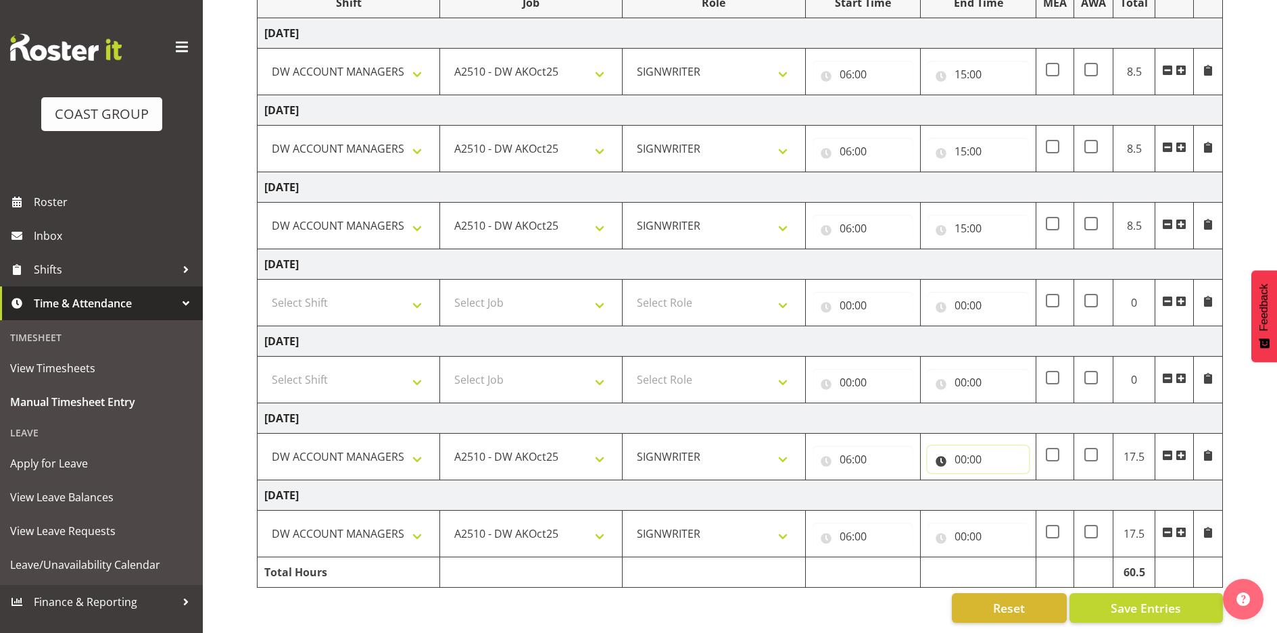
click at [958, 449] on input "00:00" at bounding box center [977, 459] width 101 height 27
click at [1015, 483] on select "00 01 02 03 04 05 06 07 08 09 10 11 12 13 14 15 16 17 18 19 20 21 22 23" at bounding box center [1019, 494] width 30 height 27
select select "15"
click at [1004, 481] on select "00 01 02 03 04 05 06 07 08 09 10 11 12 13 14 15 16 17 18 19 20 21 22 23" at bounding box center [1019, 494] width 30 height 27
type input "15:00"
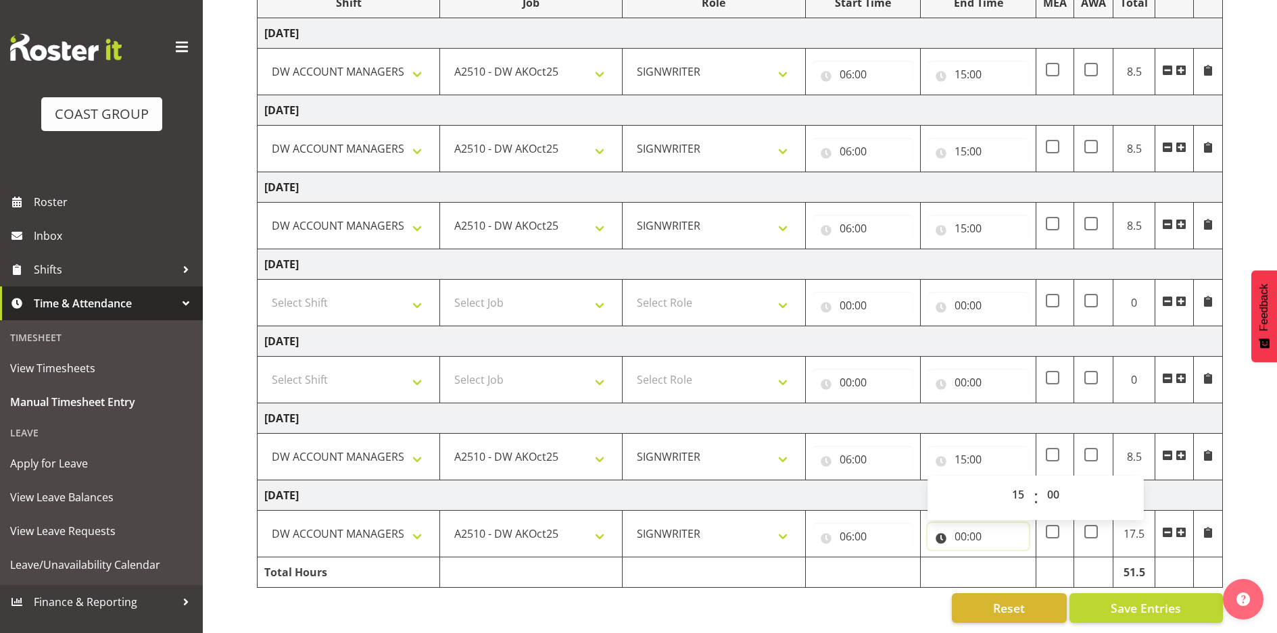
click at [960, 524] on input "00:00" at bounding box center [977, 536] width 101 height 27
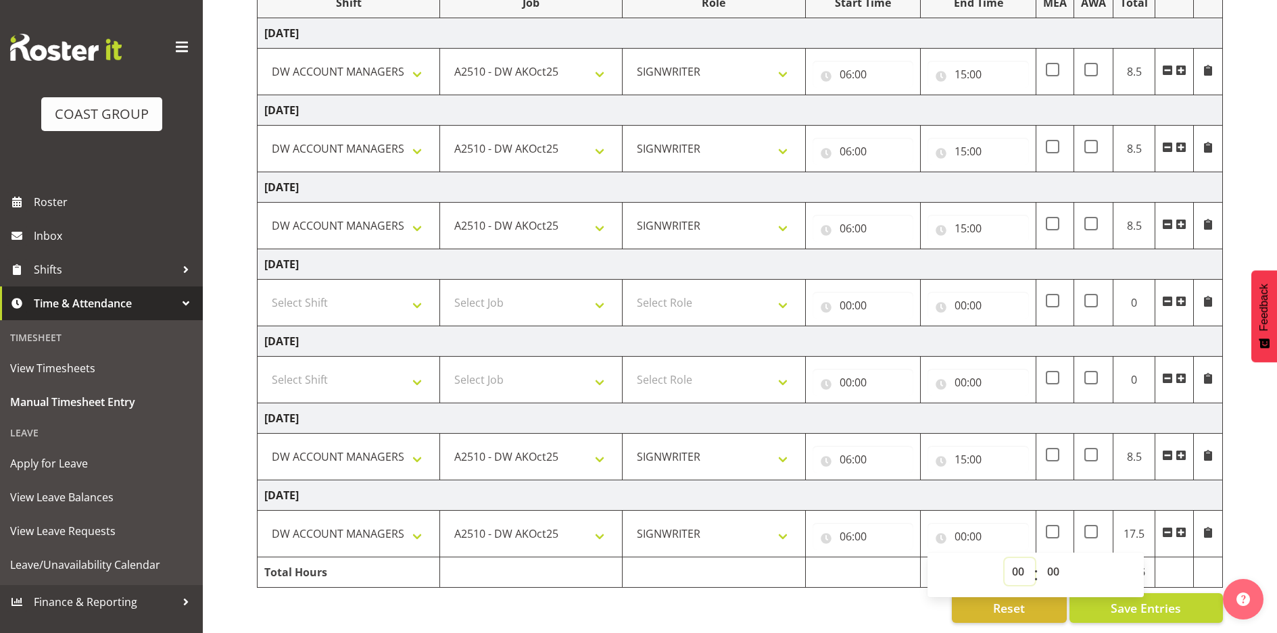
click at [1018, 563] on select "00 01 02 03 04 05 06 07 08 09 10 11 12 13 14 15 16 17 18 19 20 21 22 23" at bounding box center [1019, 571] width 30 height 27
select select "15"
click at [1004, 558] on select "00 01 02 03 04 05 06 07 08 09 10 11 12 13 14 15 16 17 18 19 20 21 22 23" at bounding box center [1019, 571] width 30 height 27
type input "15:00"
click at [822, 620] on div "[DATE] - [DATE] MEA - Meal Allowance AWA - Away Allowence Shift Job Role Start …" at bounding box center [767, 274] width 1020 height 718
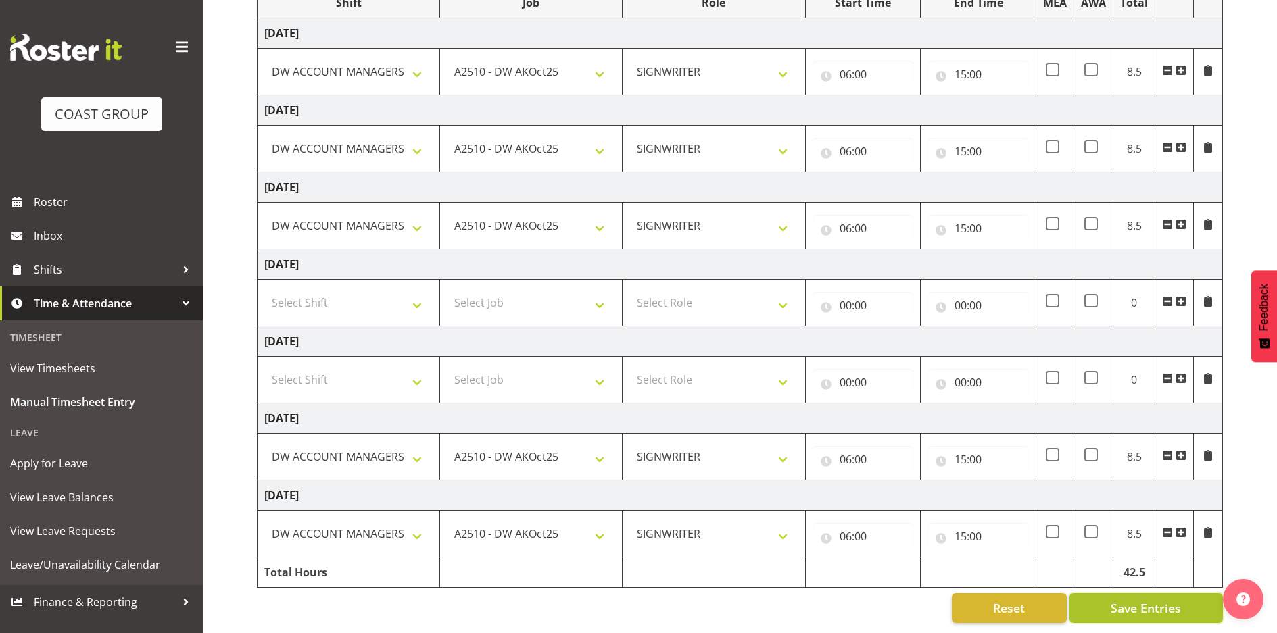
click at [1157, 600] on span "Save Entries" at bounding box center [1145, 609] width 70 height 18
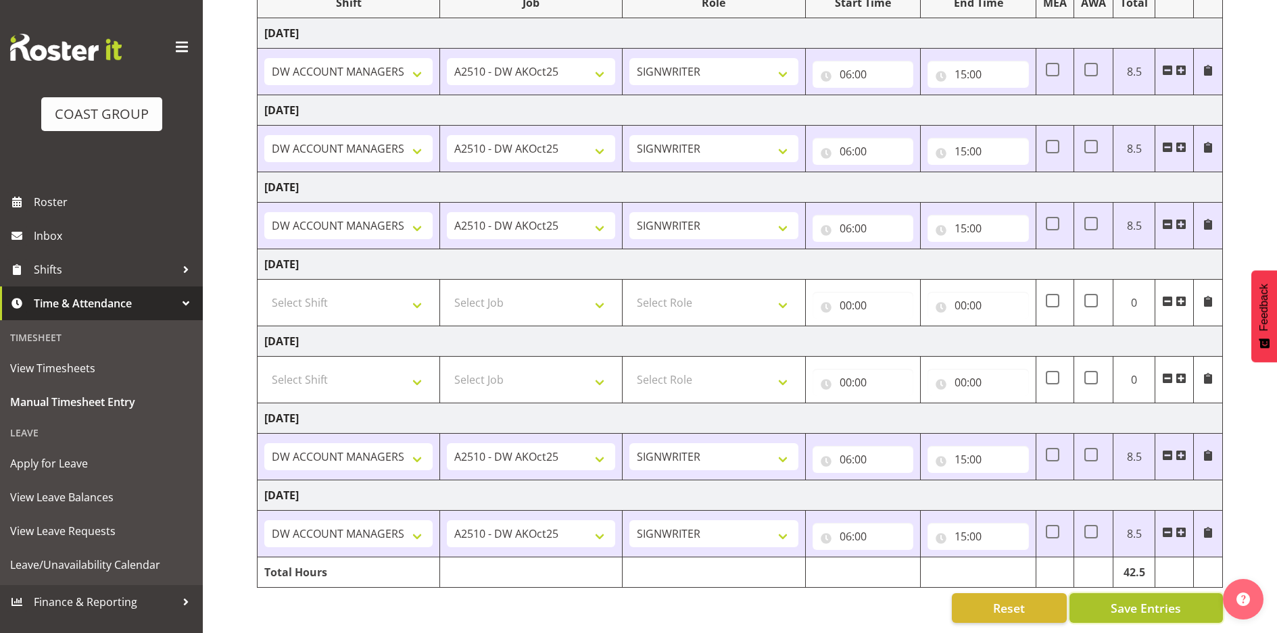
click at [1185, 602] on button "Save Entries" at bounding box center [1145, 608] width 153 height 30
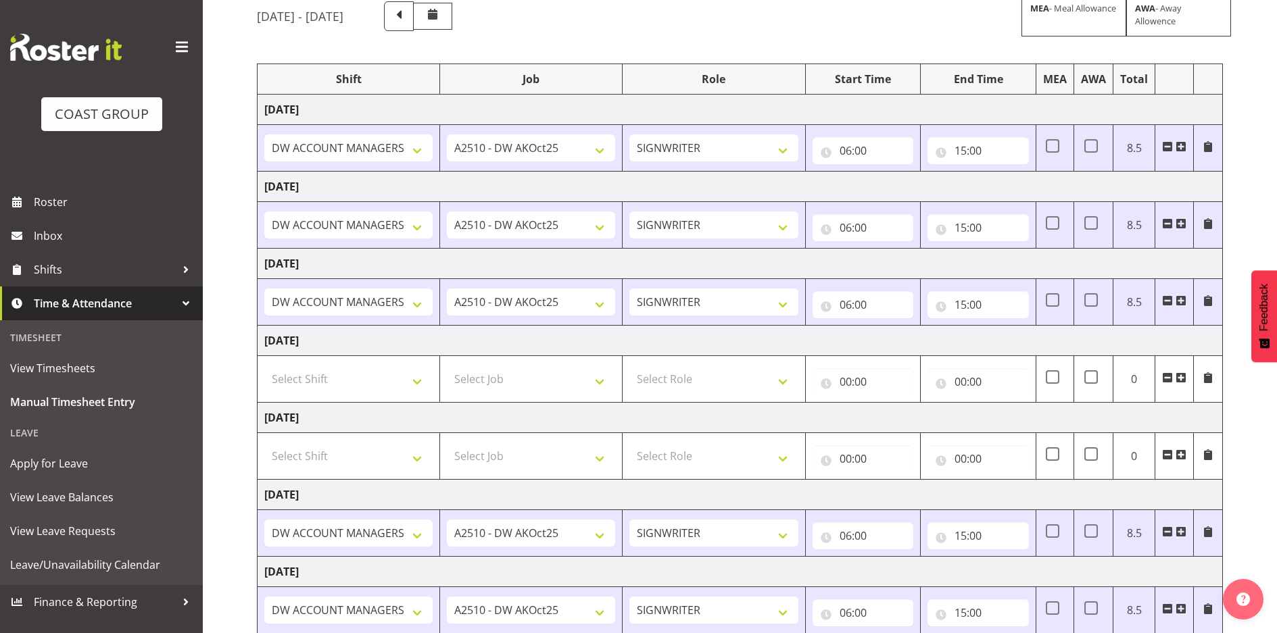
scroll to position [0, 0]
